Goal: Find contact information: Find contact information

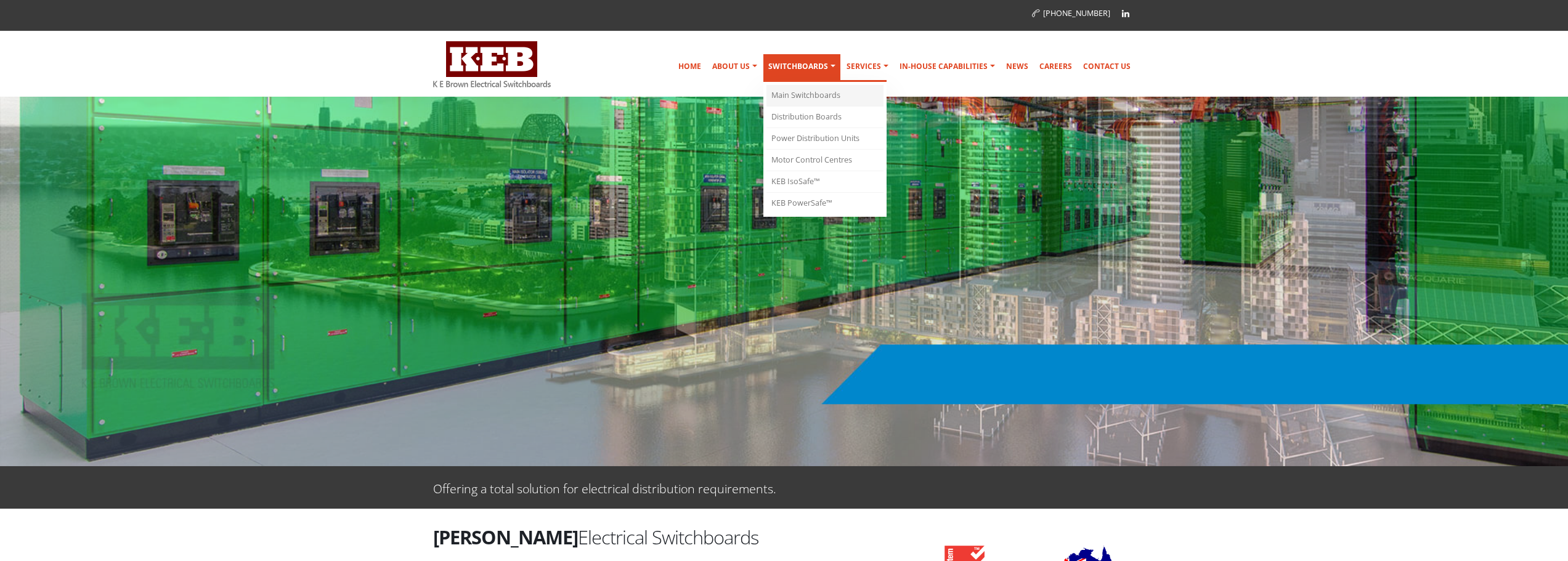
click at [821, 95] on link "Main Switchboards" at bounding box center [825, 95] width 117 height 22
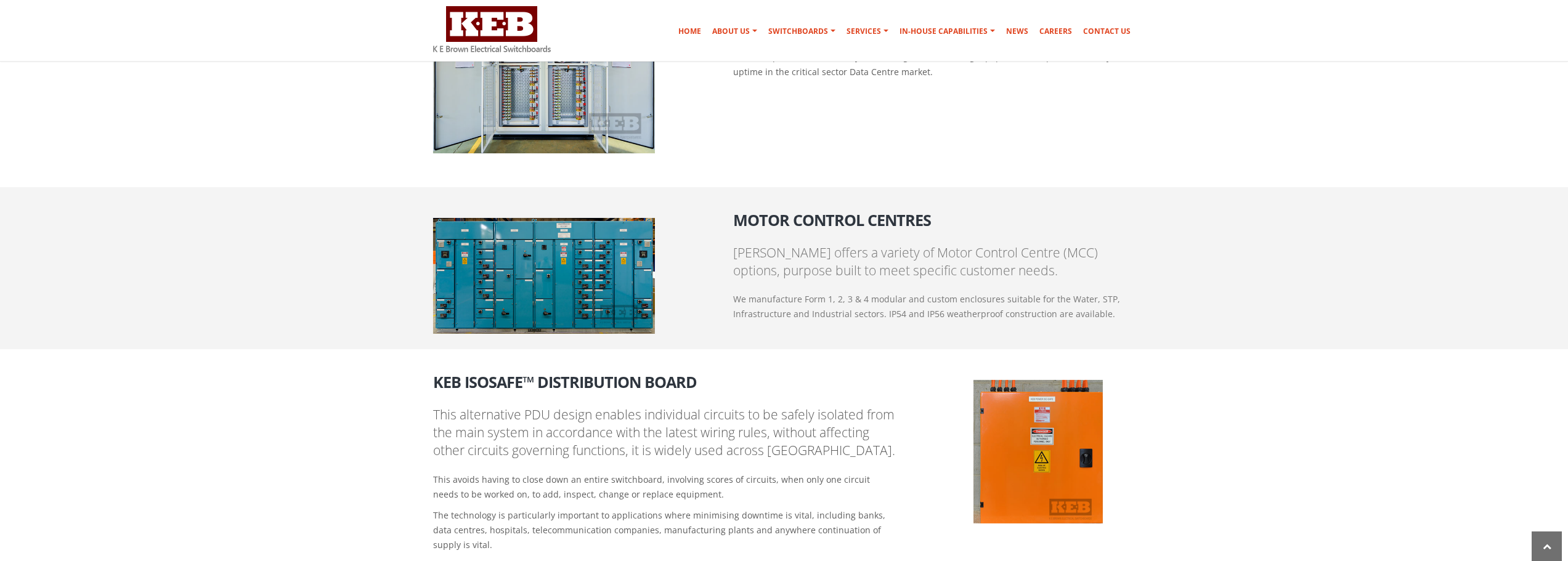
scroll to position [1540, 0]
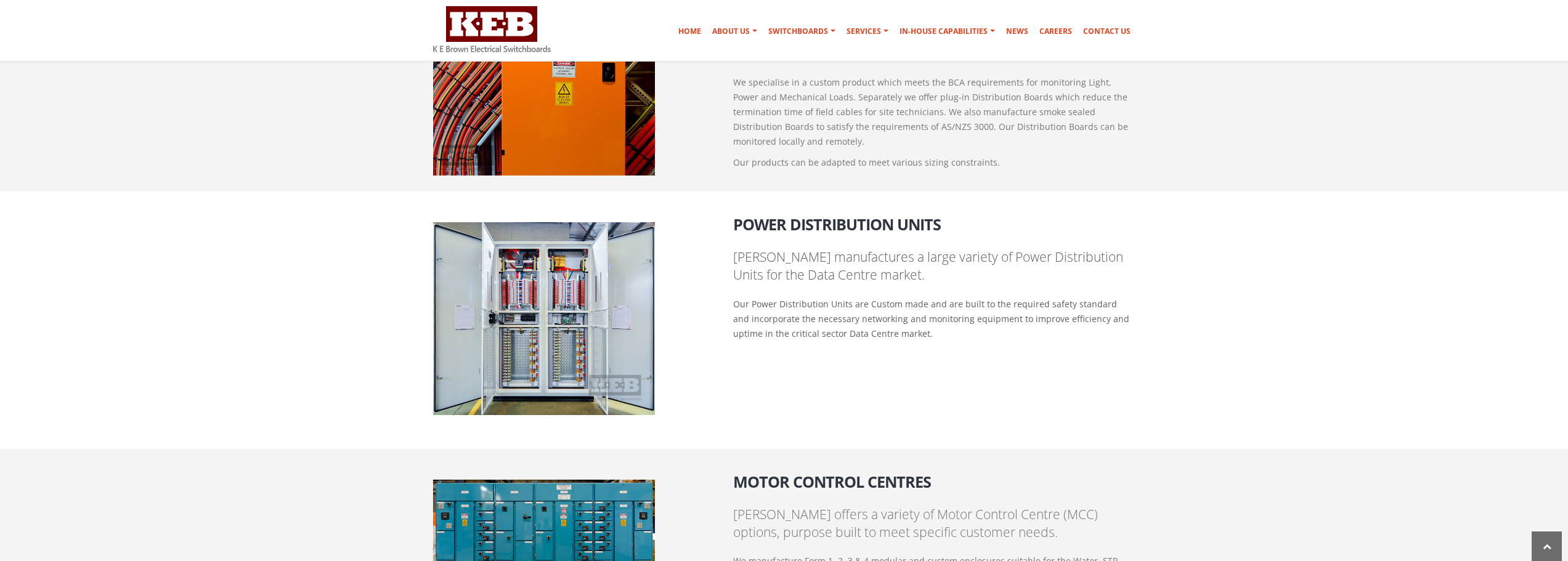
scroll to position [1052, 0]
